Goal: Task Accomplishment & Management: Manage account settings

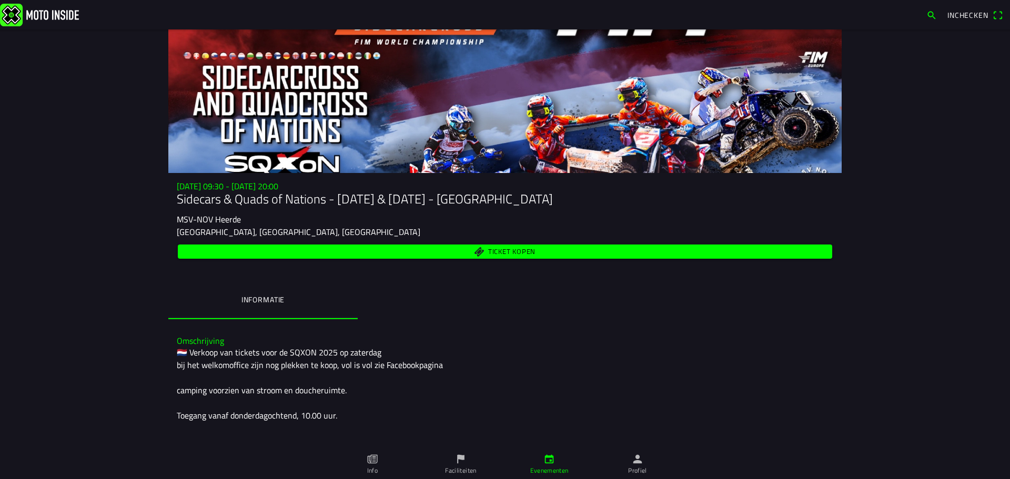
click at [956, 15] on span "Inchecken" at bounding box center [967, 14] width 41 height 11
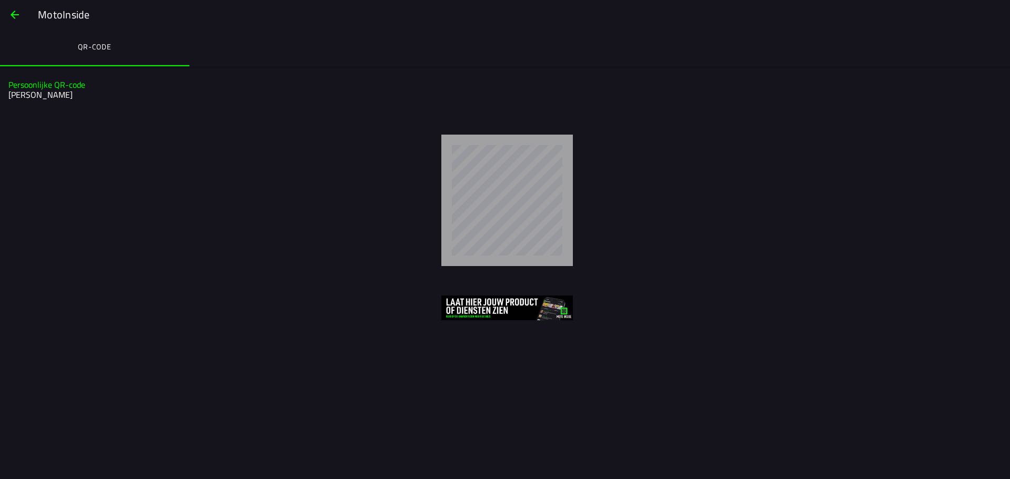
click at [19, 13] on span "button" at bounding box center [14, 14] width 13 height 25
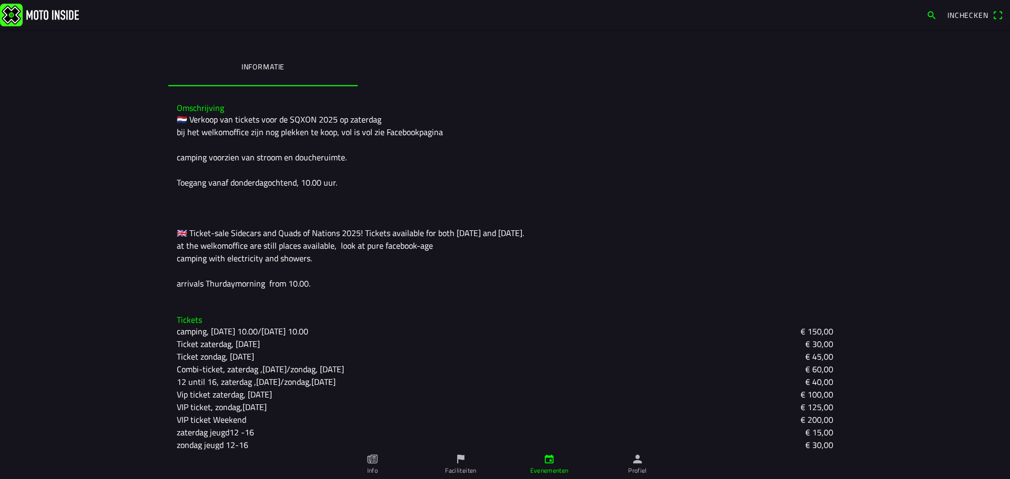
scroll to position [243, 0]
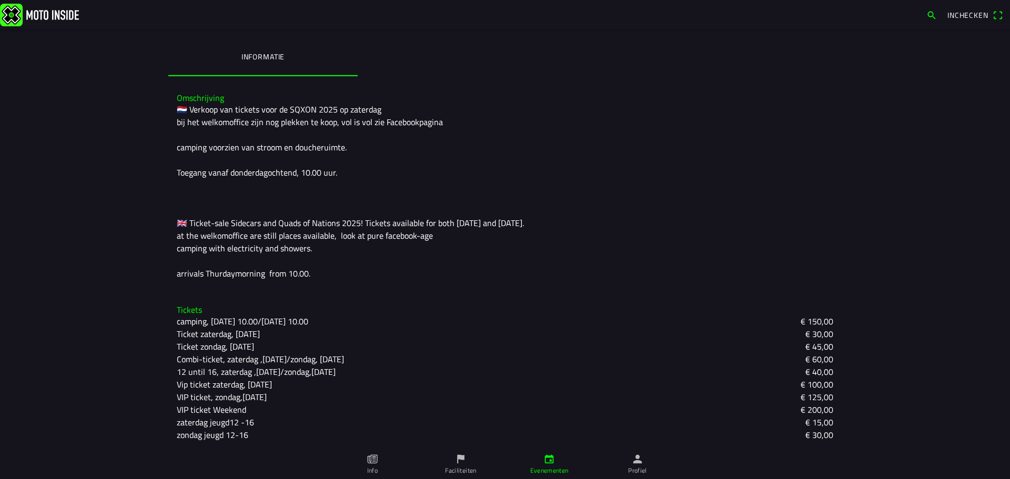
click at [640, 464] on icon "person" at bounding box center [638, 459] width 12 height 12
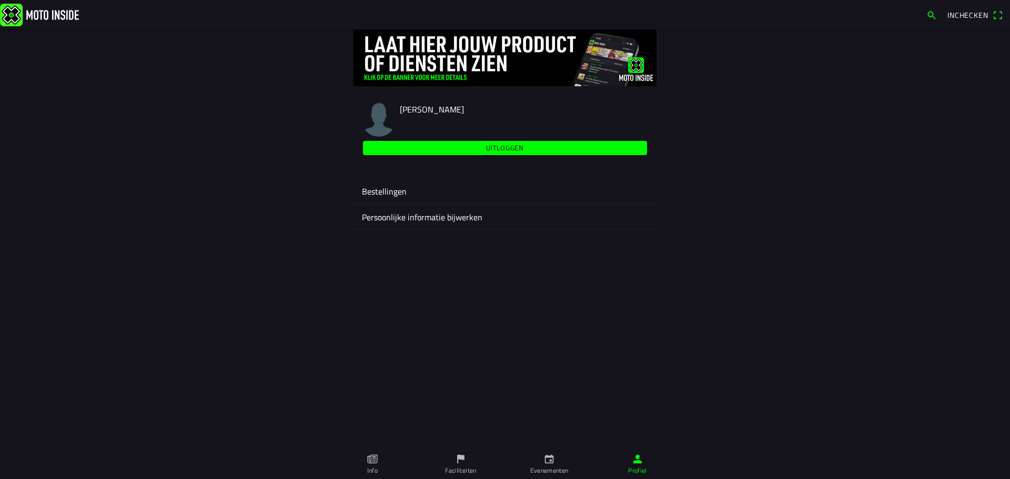
click at [376, 190] on ion-label "Bestellingen" at bounding box center [505, 191] width 286 height 13
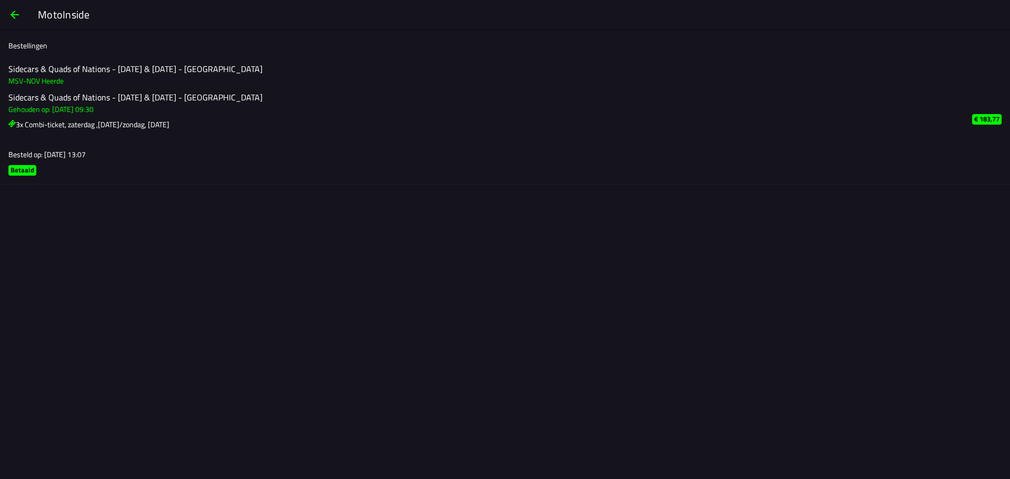
click at [0, 0] on slot "Betaald" at bounding box center [0, 0] width 0 height 0
click at [13, 16] on span "button" at bounding box center [14, 14] width 13 height 25
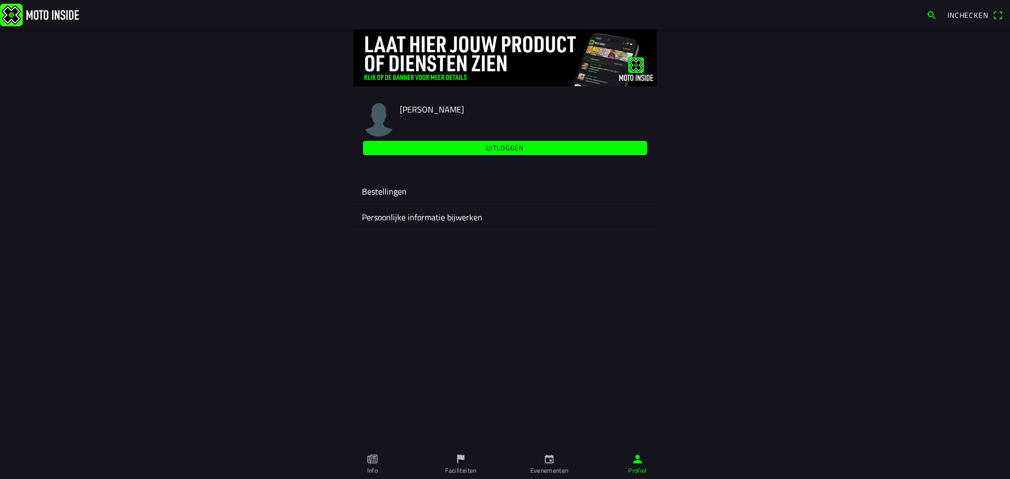
click at [55, 12] on img at bounding box center [39, 14] width 79 height 23
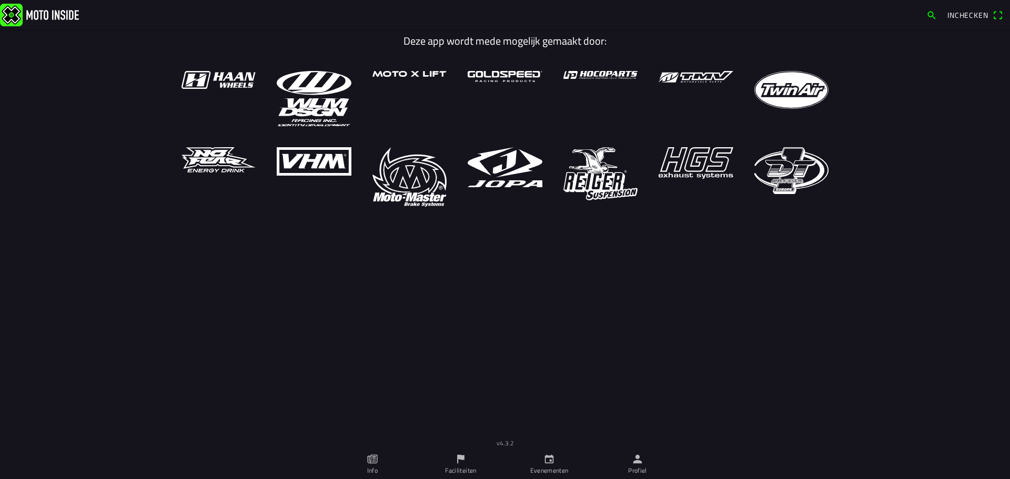
click at [554, 457] on icon "calendar" at bounding box center [549, 459] width 12 height 12
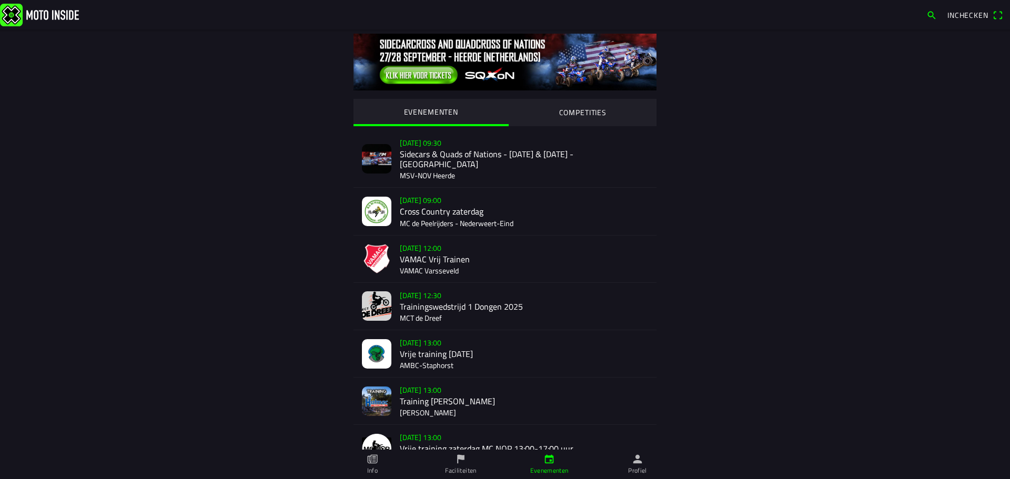
click at [461, 147] on div "do 25 sep. - 09:30 Sidecars & Quads of Nations - 27 & 28 Sept. - Heerde MSV-NOV…" at bounding box center [524, 158] width 248 height 57
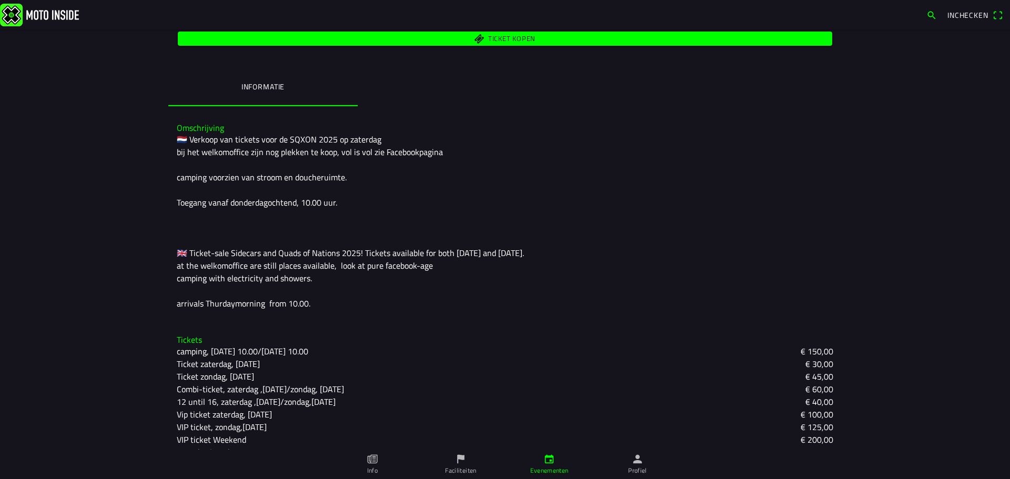
scroll to position [243, 0]
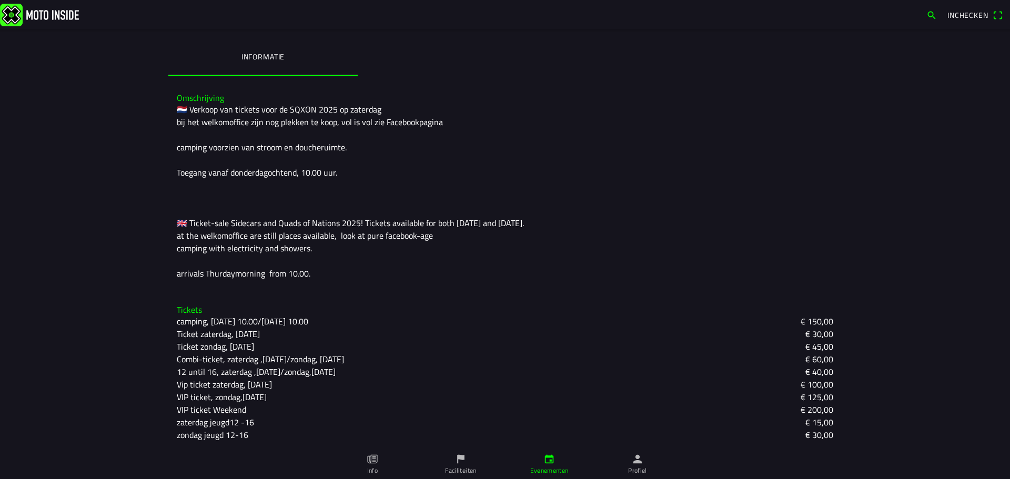
click at [633, 459] on icon "person" at bounding box center [638, 459] width 12 height 12
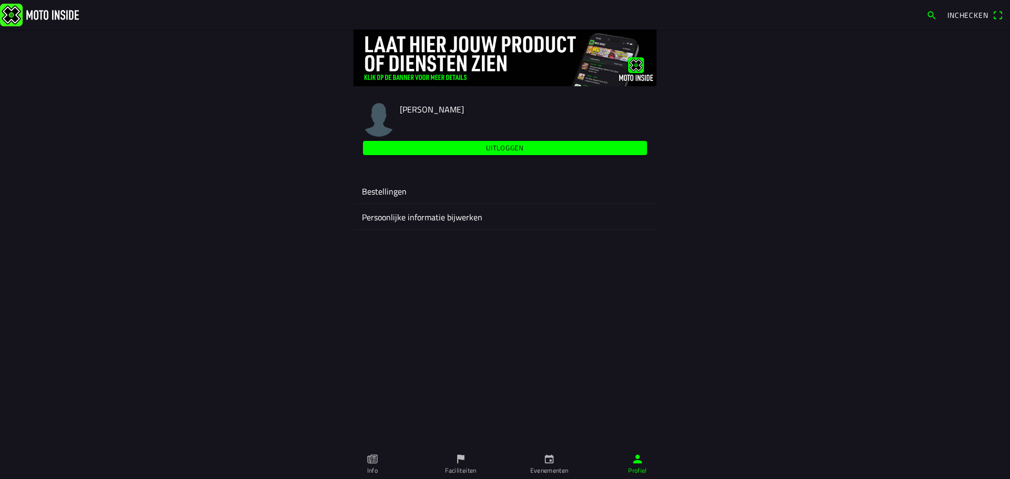
click at [389, 195] on ion-label "Bestellingen" at bounding box center [505, 191] width 286 height 13
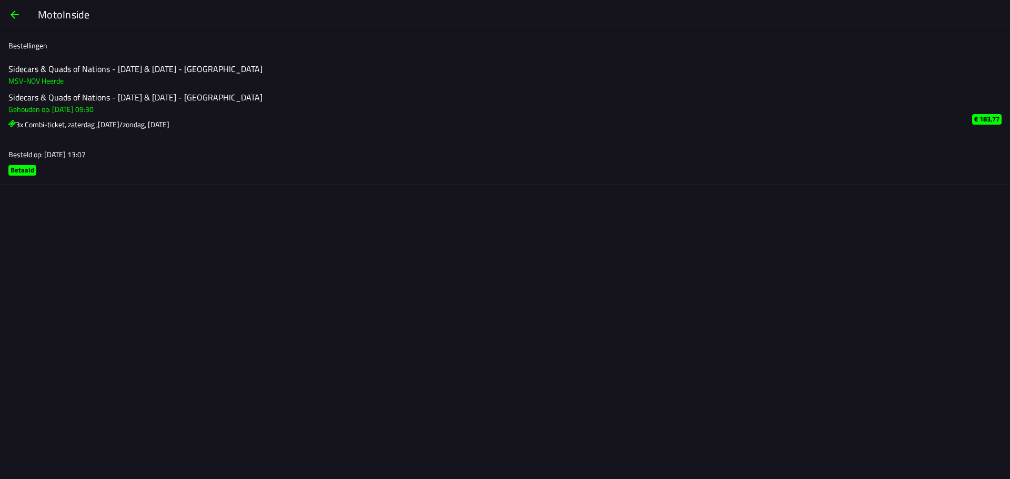
click at [0, 0] on slot "€ 183,77" at bounding box center [0, 0] width 0 height 0
click at [9, 15] on span "button" at bounding box center [14, 14] width 13 height 25
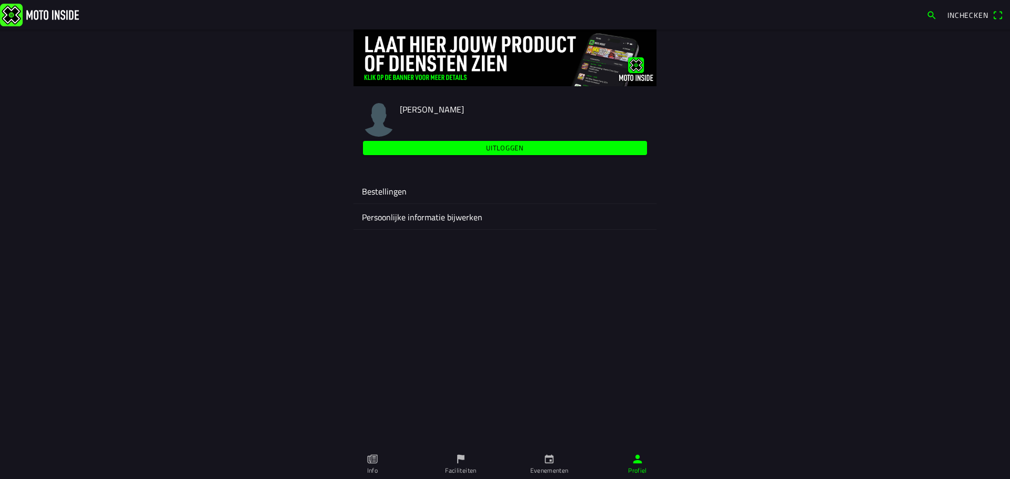
click at [961, 16] on span "Inchecken" at bounding box center [967, 14] width 41 height 11
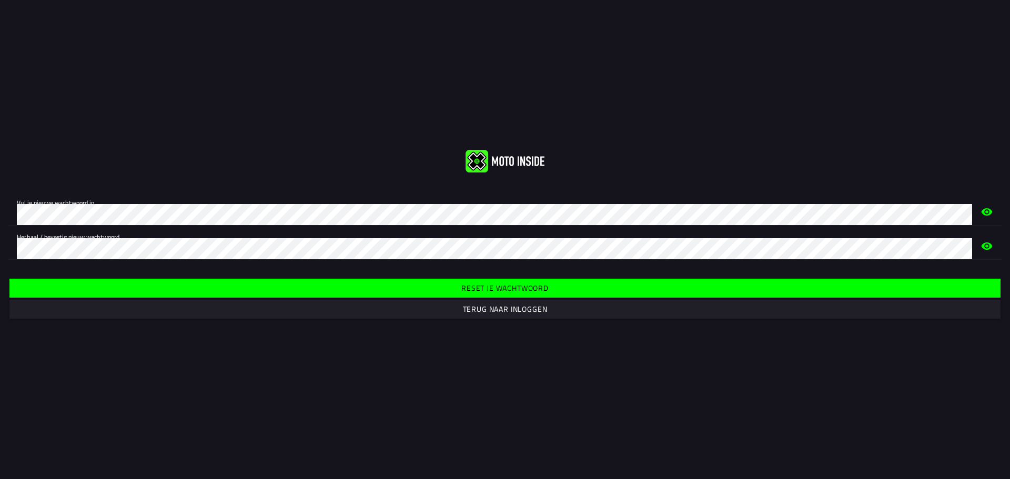
click at [0, 0] on slot "Reset je wachtwoord" at bounding box center [0, 0] width 0 height 0
